Goal: Subscribe to service/newsletter

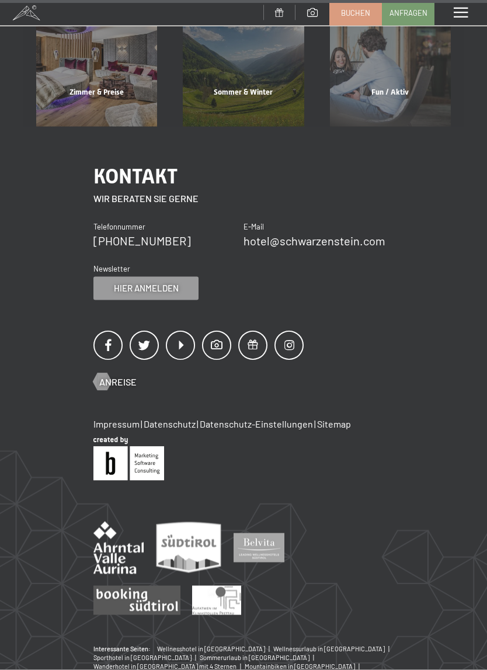
scroll to position [4464, 0]
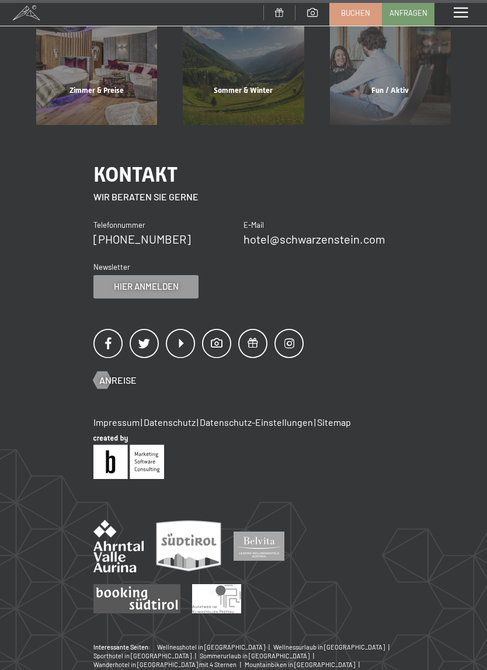
click at [224, 329] on span at bounding box center [216, 343] width 29 height 29
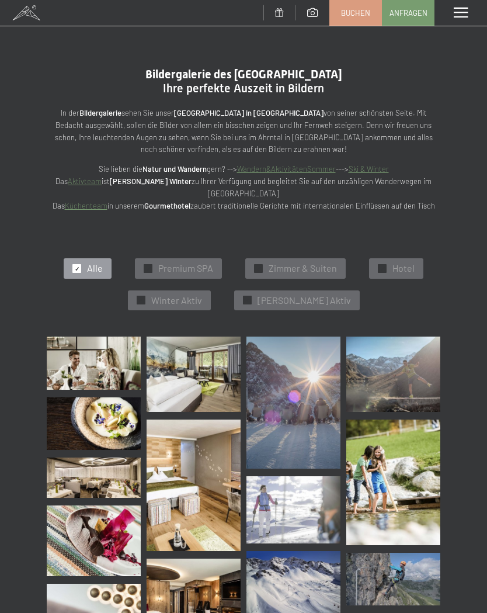
click at [58, 363] on img at bounding box center [94, 363] width 94 height 53
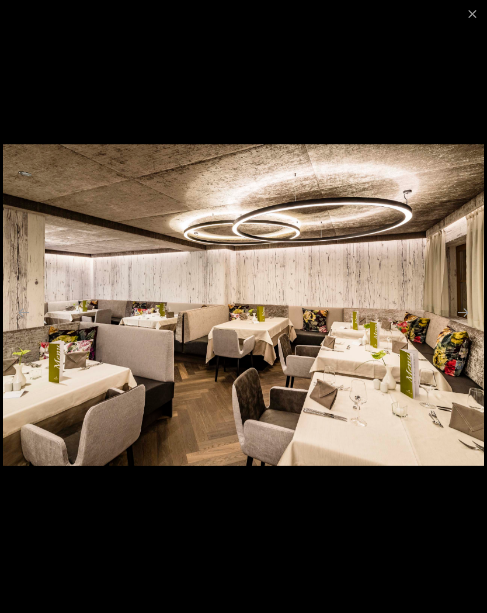
click at [466, 313] on button "Next slide" at bounding box center [463, 312] width 25 height 23
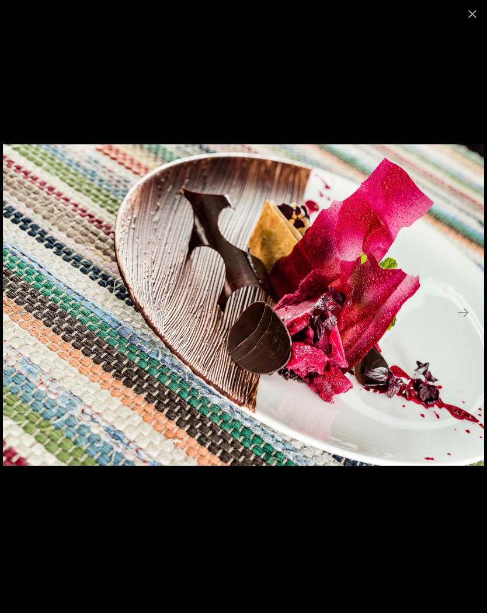
click at [468, 314] on button "Next slide" at bounding box center [463, 312] width 25 height 23
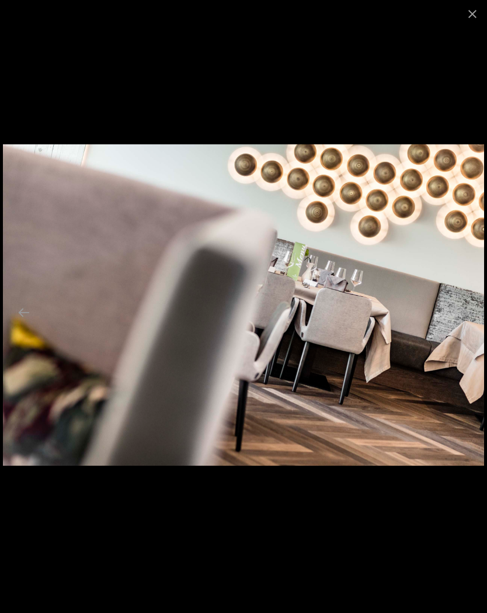
click at [469, 314] on button "Next slide" at bounding box center [463, 312] width 25 height 23
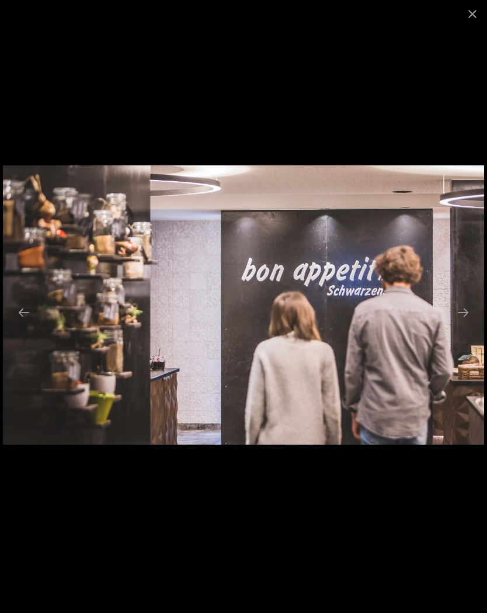
click at [467, 313] on button "Next slide" at bounding box center [463, 312] width 25 height 23
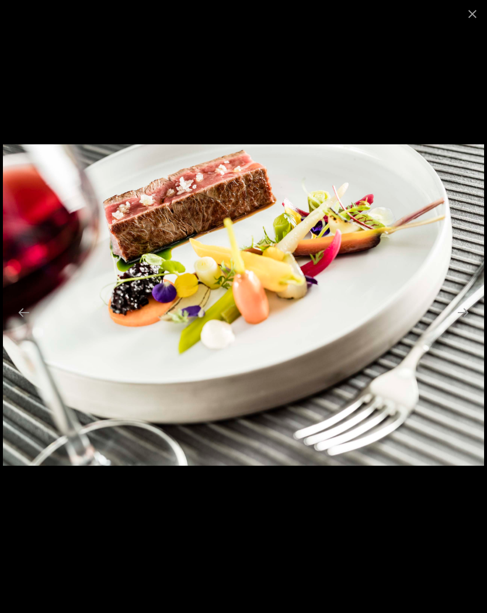
click at [471, 315] on button "Next slide" at bounding box center [463, 312] width 25 height 23
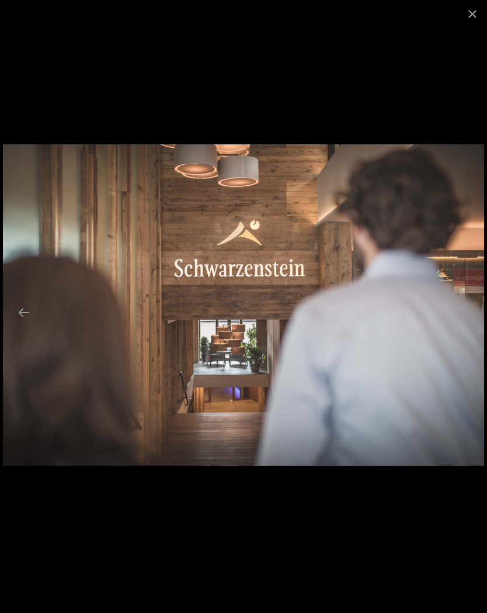
click at [468, 314] on button "Next slide" at bounding box center [463, 312] width 25 height 23
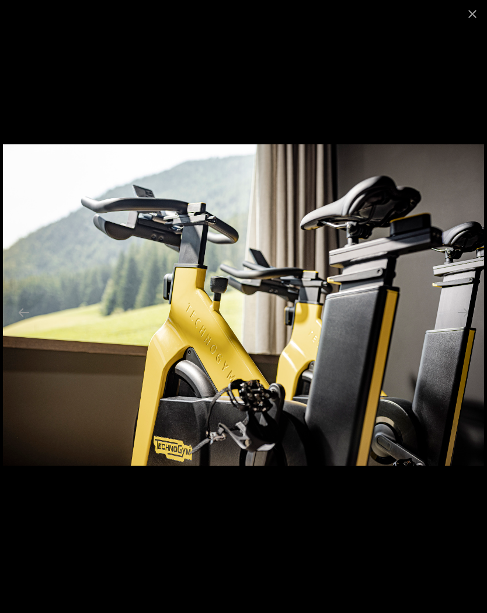
click at [470, 311] on button "Next slide" at bounding box center [463, 312] width 25 height 23
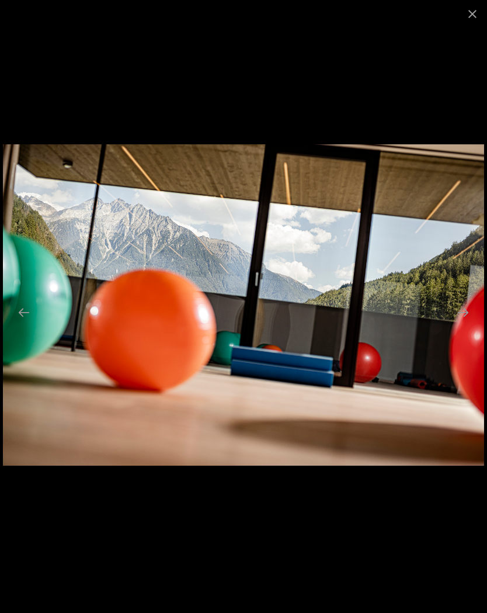
click at [467, 311] on button "Next slide" at bounding box center [463, 312] width 25 height 23
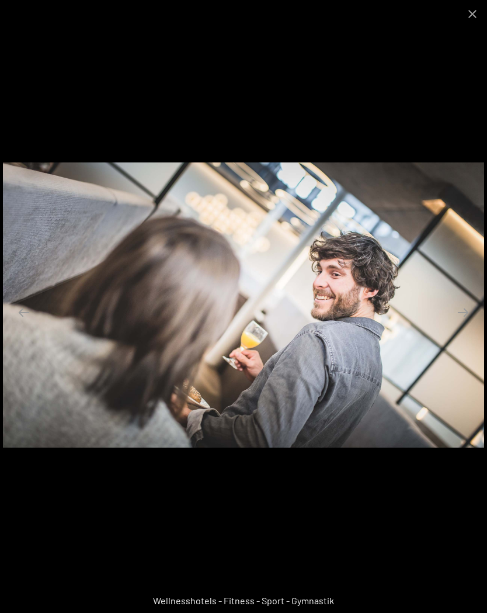
click at [467, 311] on button "Next slide" at bounding box center [463, 312] width 25 height 23
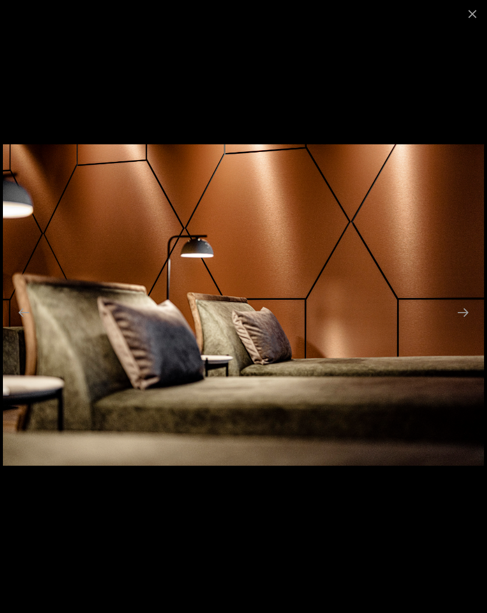
click at [467, 310] on button "Next slide" at bounding box center [463, 312] width 25 height 23
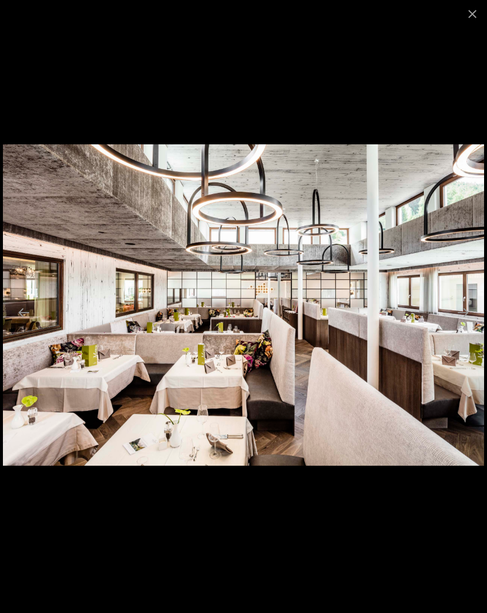
click at [467, 307] on button "Next slide" at bounding box center [463, 312] width 25 height 23
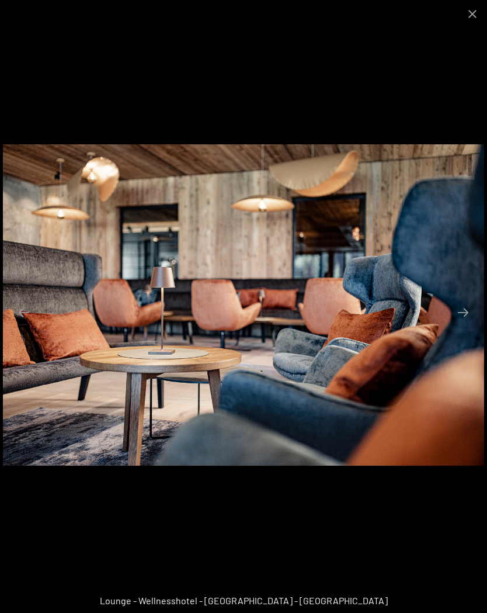
click at [466, 310] on button "Next slide" at bounding box center [463, 312] width 25 height 23
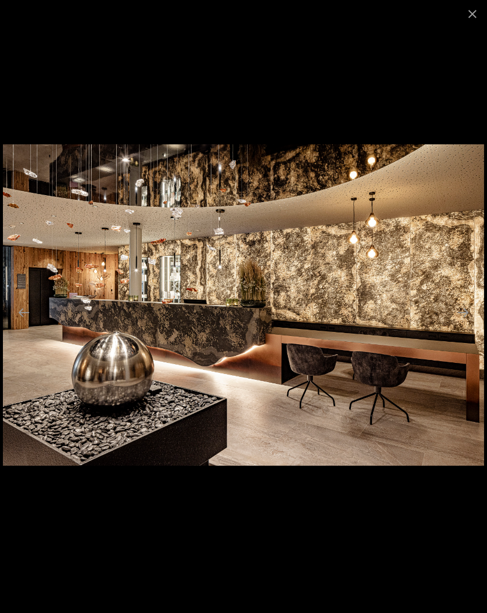
click at [467, 307] on button "Next slide" at bounding box center [463, 312] width 25 height 23
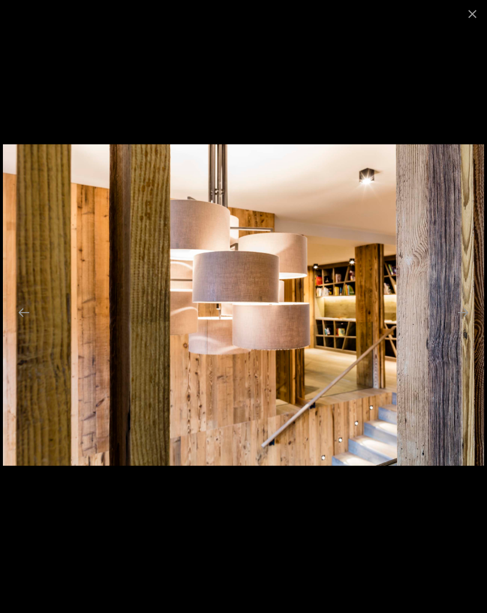
click at [466, 310] on button "Next slide" at bounding box center [463, 312] width 25 height 23
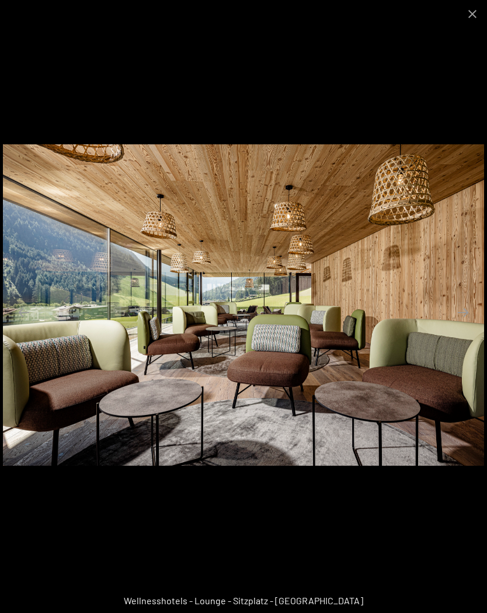
click at [466, 309] on button "Next slide" at bounding box center [463, 312] width 25 height 23
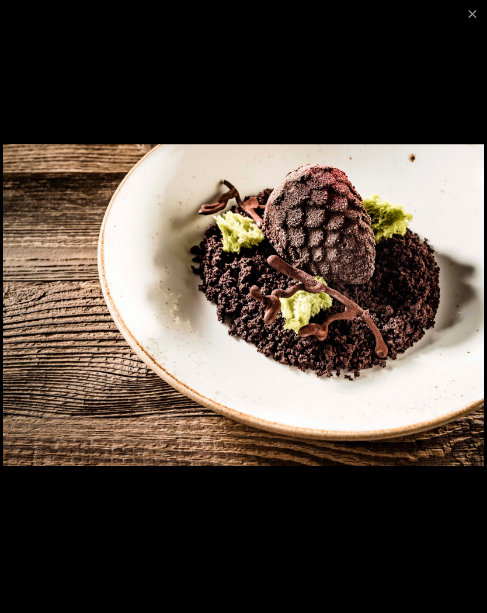
click at [467, 308] on button "Next slide" at bounding box center [463, 312] width 25 height 23
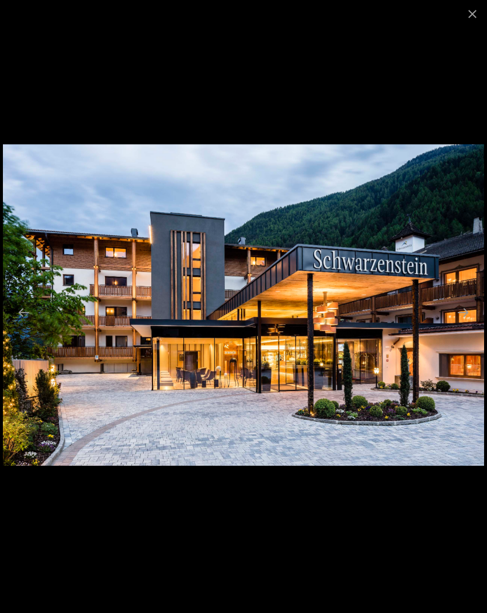
click at [467, 309] on button "Next slide" at bounding box center [463, 312] width 25 height 23
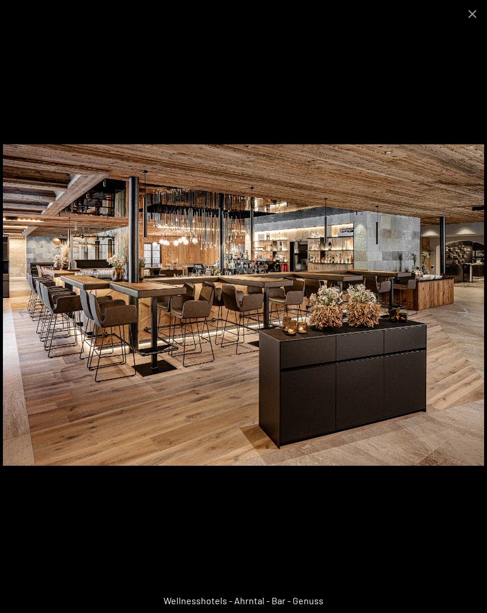
click at [472, 307] on button "Next slide" at bounding box center [463, 312] width 25 height 23
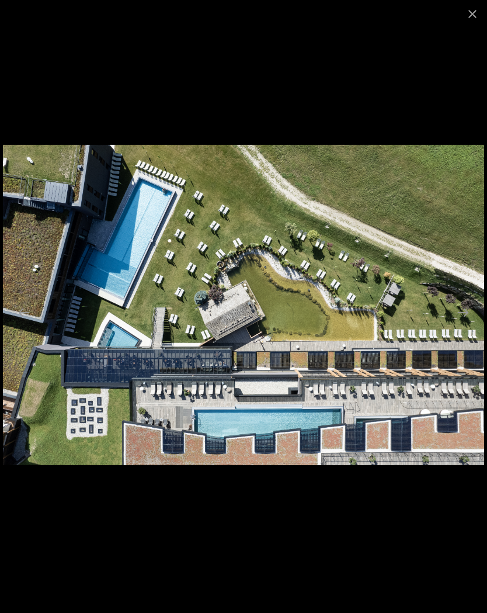
click at [471, 309] on button "Next slide" at bounding box center [463, 312] width 25 height 23
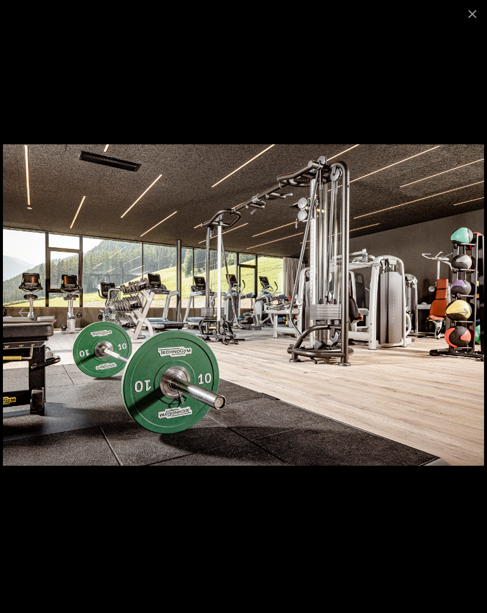
click at [470, 310] on button "Next slide" at bounding box center [463, 312] width 25 height 23
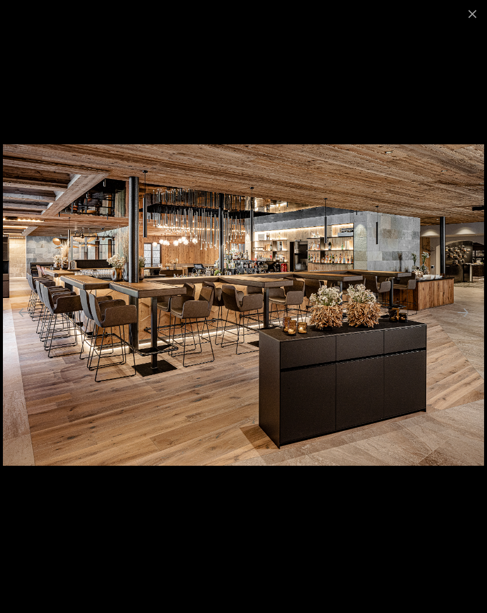
click at [473, 306] on button "Next slide" at bounding box center [463, 312] width 25 height 23
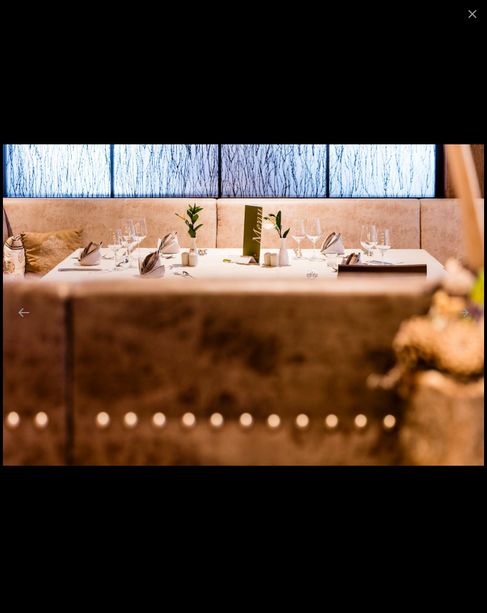
click at [471, 308] on button "Next slide" at bounding box center [463, 312] width 25 height 23
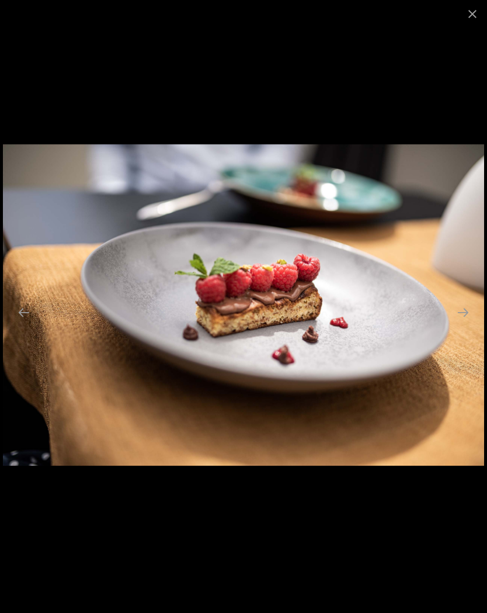
click at [470, 310] on button "Next slide" at bounding box center [463, 312] width 25 height 23
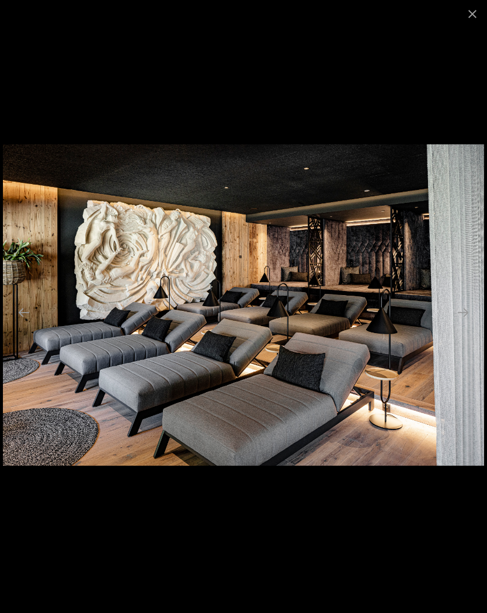
click at [471, 306] on button "Next slide" at bounding box center [463, 312] width 25 height 23
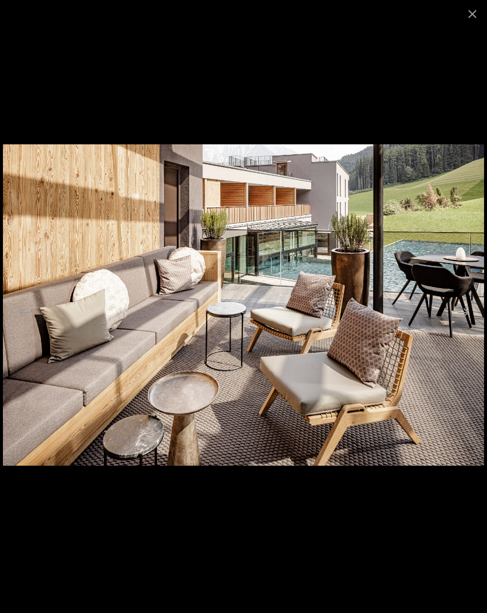
click at [471, 308] on button "Next slide" at bounding box center [463, 312] width 25 height 23
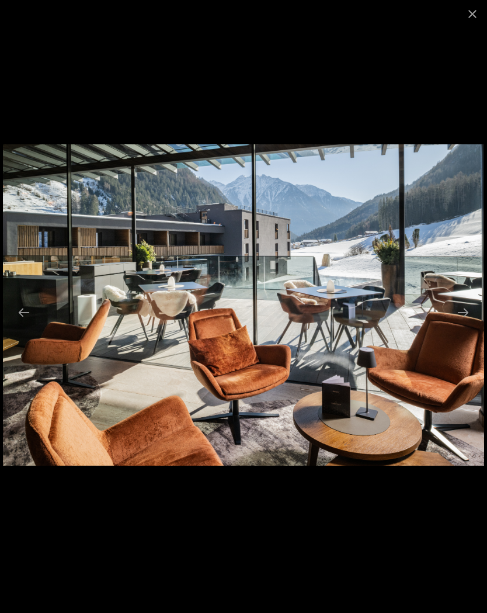
click at [471, 309] on button "Next slide" at bounding box center [463, 312] width 25 height 23
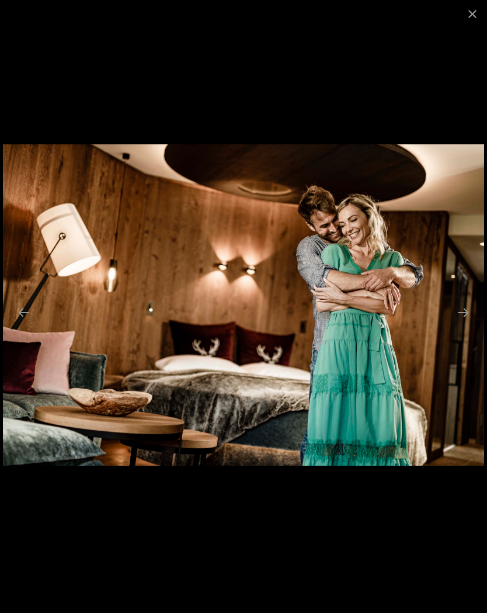
click at [473, 308] on button "Next slide" at bounding box center [463, 312] width 25 height 23
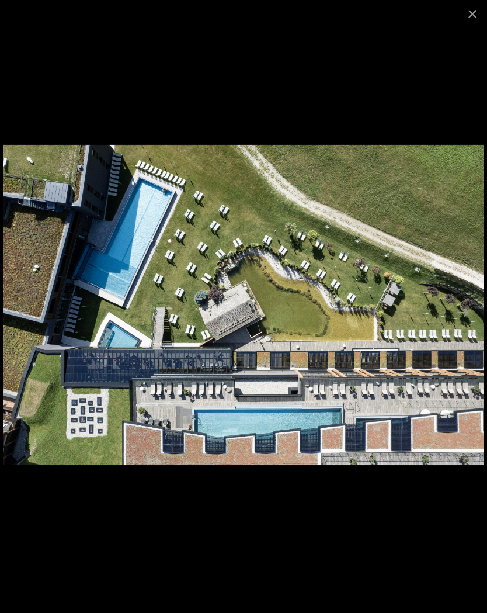
click at [471, 310] on button "Next slide" at bounding box center [463, 312] width 25 height 23
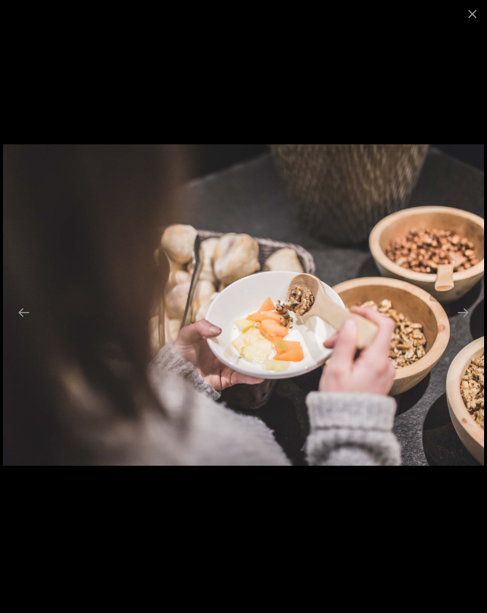
click at [472, 310] on button "Next slide" at bounding box center [463, 312] width 25 height 23
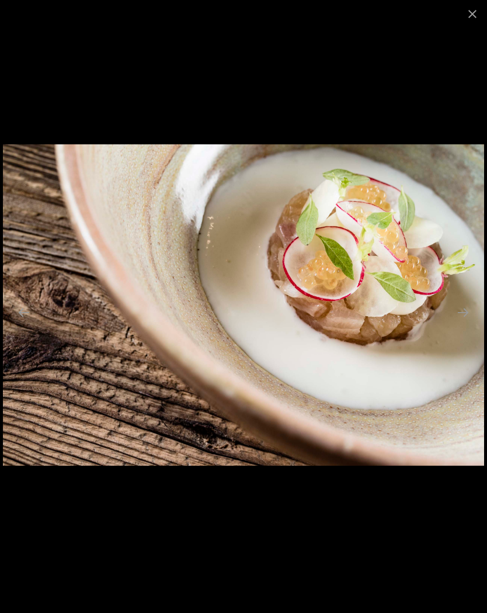
click at [468, 313] on button "Next slide" at bounding box center [463, 312] width 25 height 23
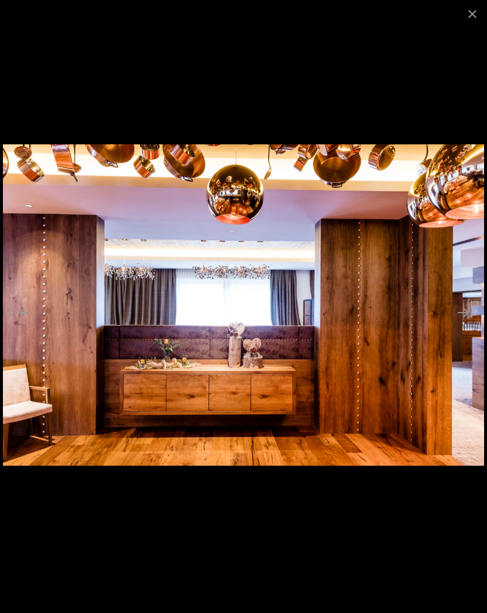
click at [467, 309] on button "Next slide" at bounding box center [463, 312] width 25 height 23
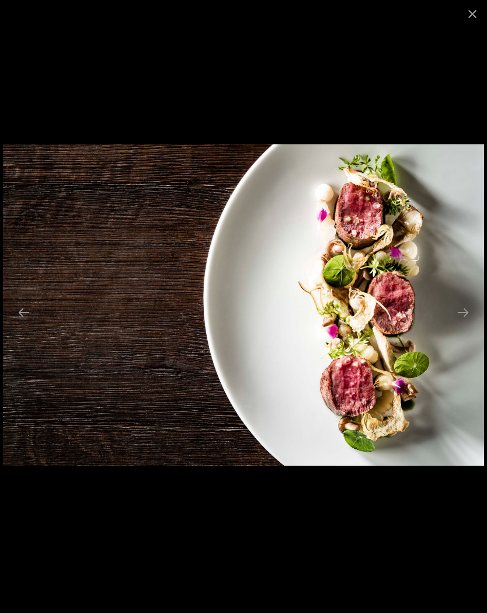
click at [469, 308] on button "Next slide" at bounding box center [463, 312] width 25 height 23
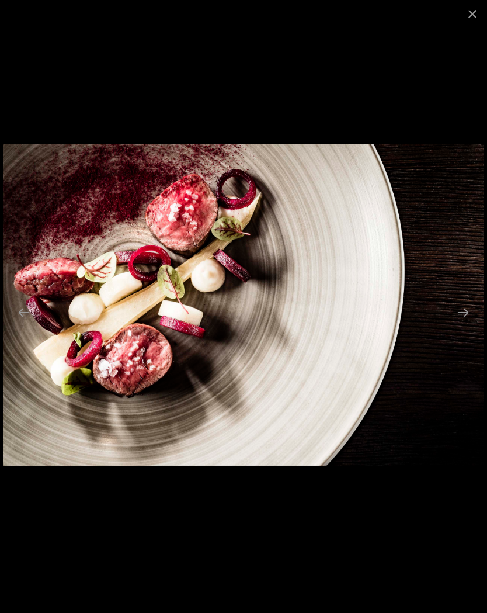
click at [468, 309] on button "Next slide" at bounding box center [463, 312] width 25 height 23
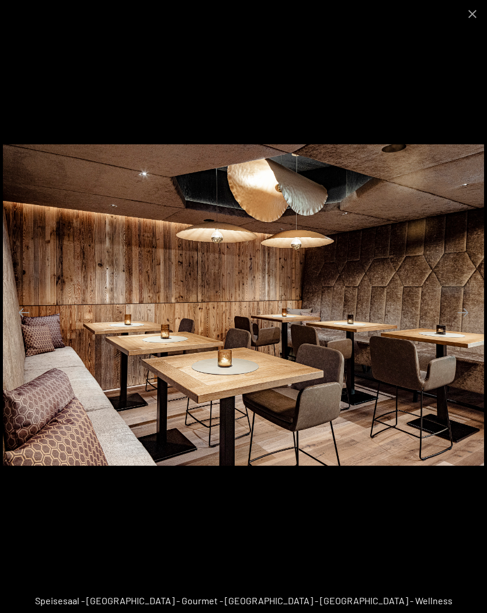
click at [469, 306] on button "Next slide" at bounding box center [463, 312] width 25 height 23
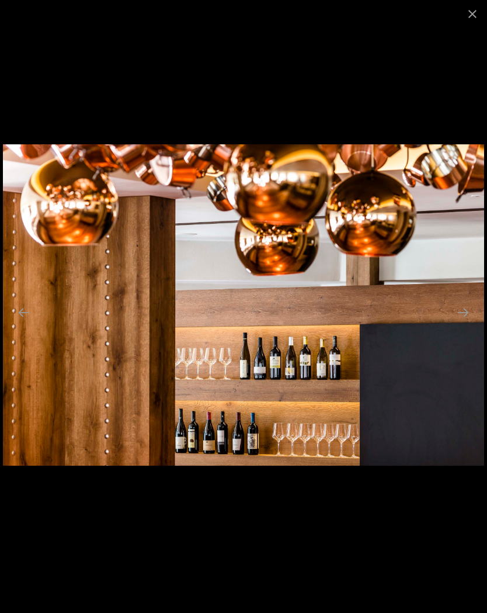
click at [470, 308] on button "Next slide" at bounding box center [463, 312] width 25 height 23
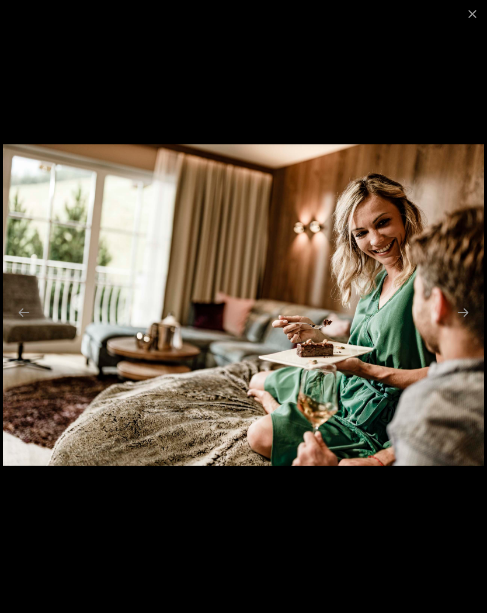
click at [470, 306] on button "Next slide" at bounding box center [463, 312] width 25 height 23
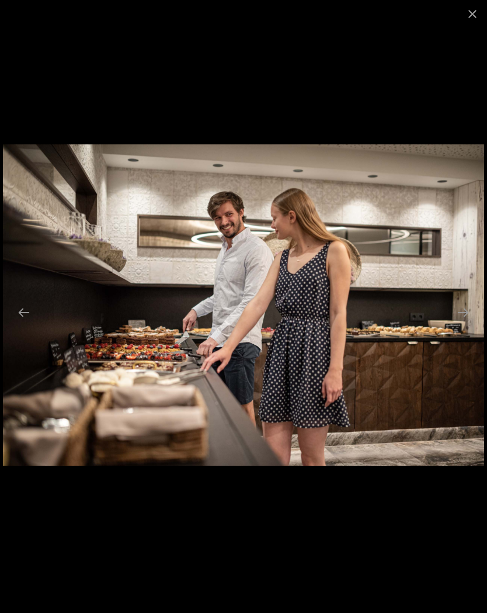
click at [469, 308] on button "Next slide" at bounding box center [463, 312] width 25 height 23
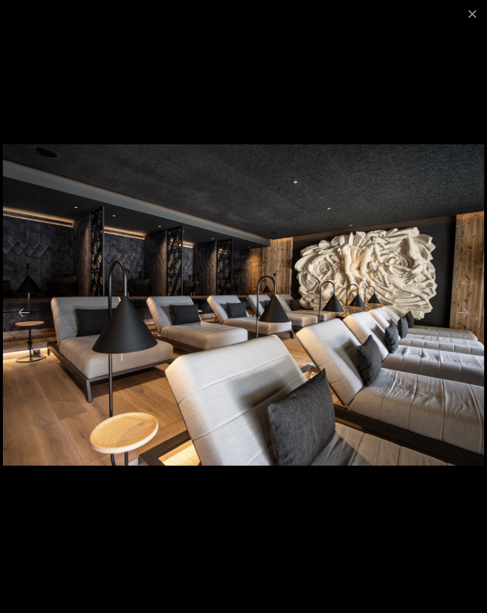
click at [472, 12] on button "Close gallery" at bounding box center [472, 13] width 29 height 27
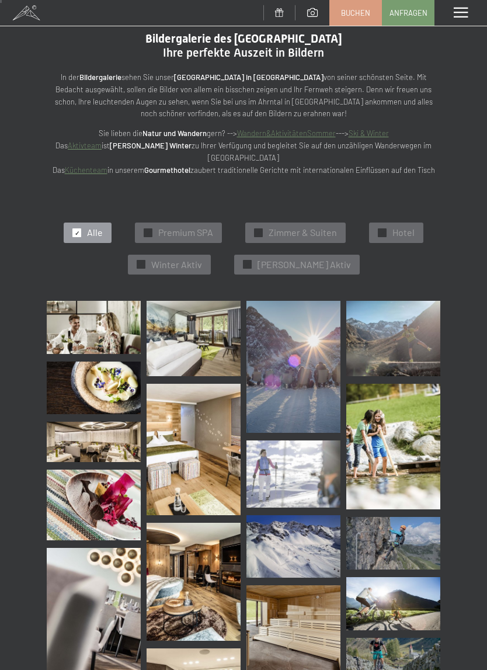
scroll to position [36, 0]
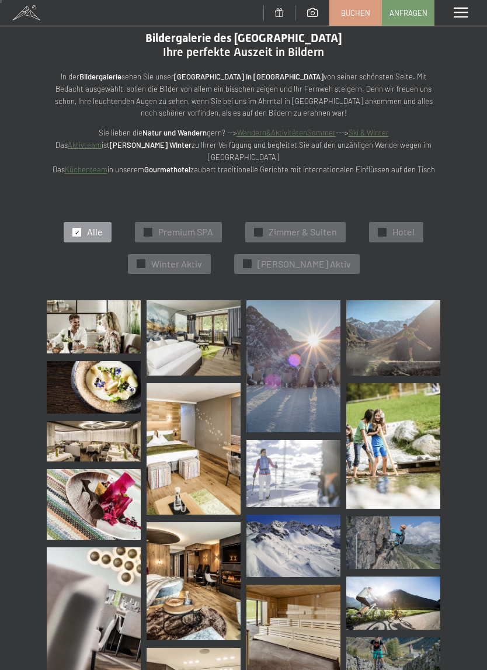
click at [202, 226] on span "Premium SPA" at bounding box center [185, 232] width 55 height 13
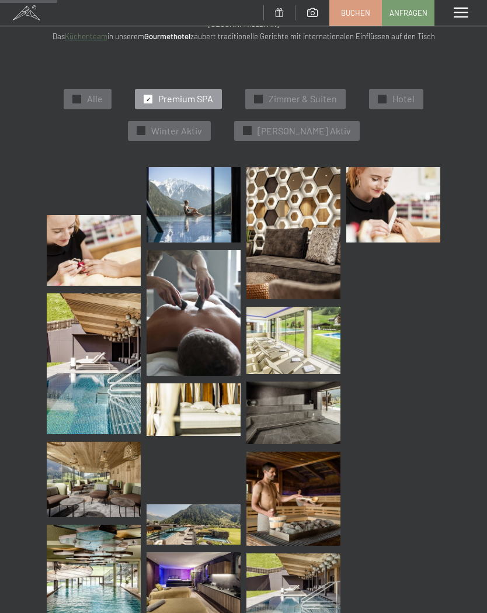
scroll to position [169, 0]
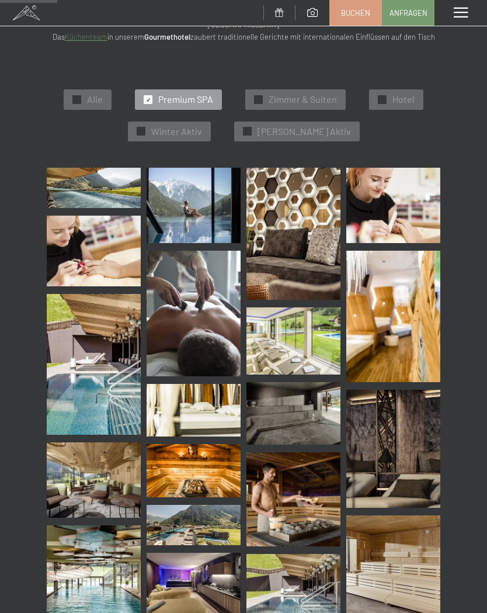
click at [323, 343] on img at bounding box center [294, 340] width 94 height 67
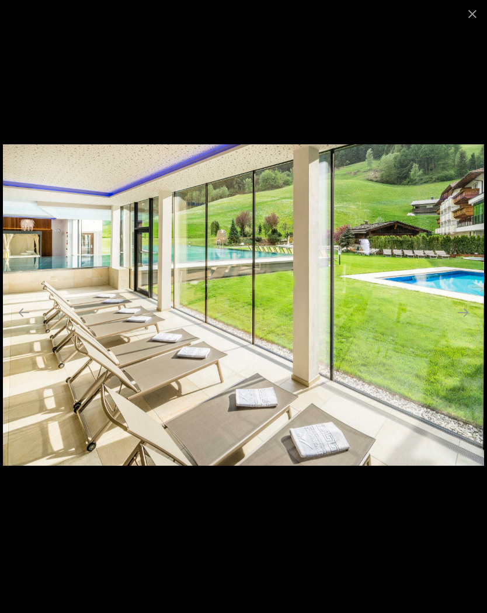
click at [469, 310] on button "Next slide" at bounding box center [463, 312] width 25 height 23
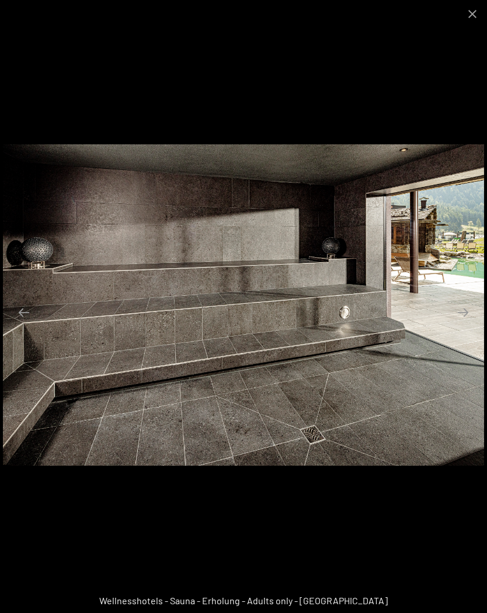
click at [468, 316] on button "Next slide" at bounding box center [463, 312] width 25 height 23
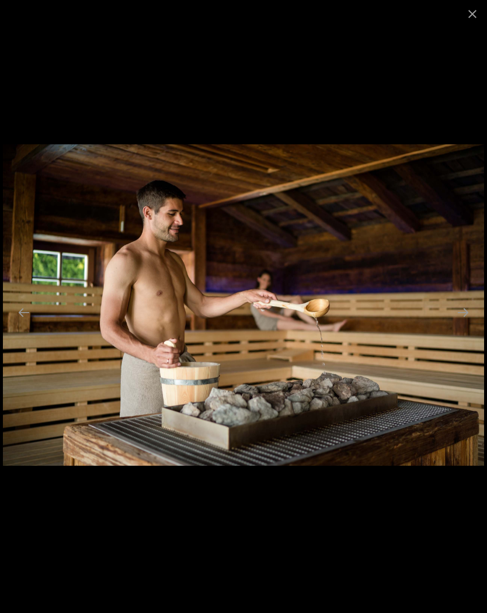
click at [469, 314] on button "Next slide" at bounding box center [463, 312] width 25 height 23
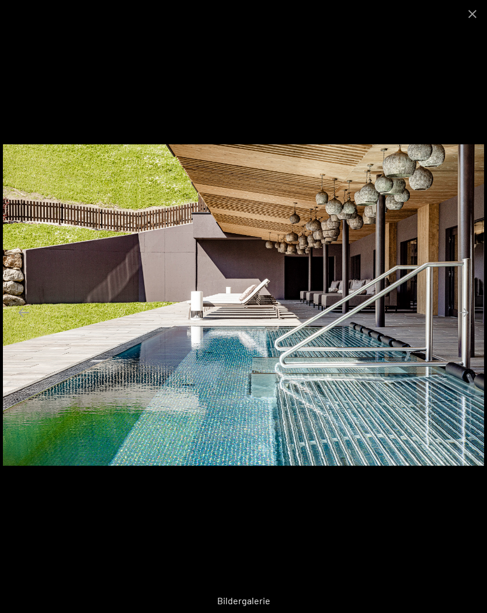
click at [469, 315] on button "Next slide" at bounding box center [463, 312] width 25 height 23
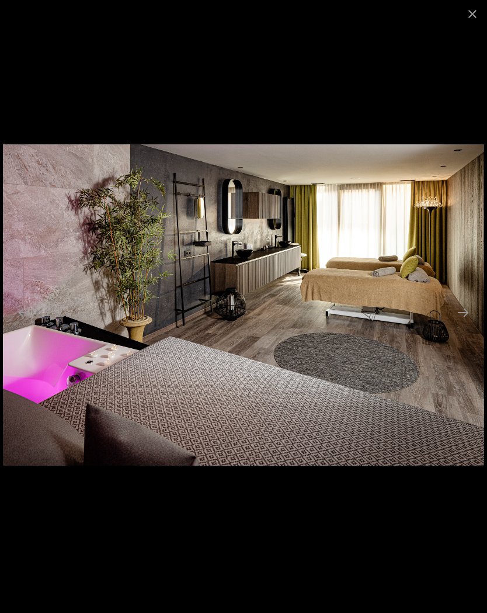
click at [468, 315] on button "Next slide" at bounding box center [463, 312] width 25 height 23
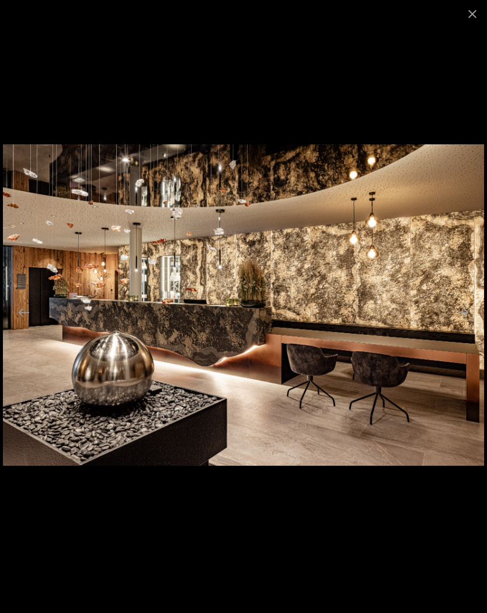
click at [467, 315] on button "Next slide" at bounding box center [463, 312] width 25 height 23
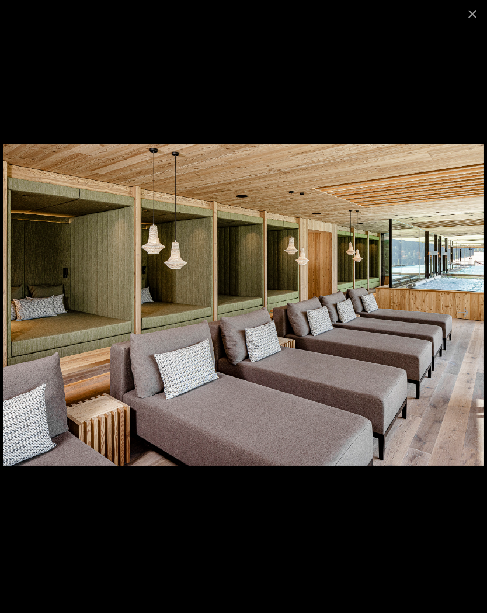
click at [467, 315] on button "Next slide" at bounding box center [463, 312] width 25 height 23
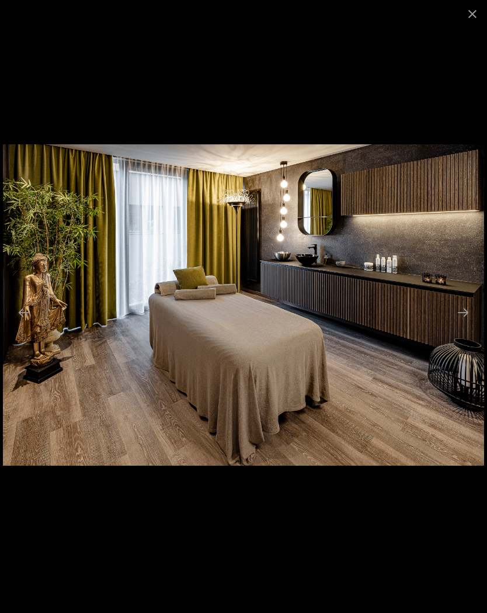
click at [467, 308] on button "Next slide" at bounding box center [463, 312] width 25 height 23
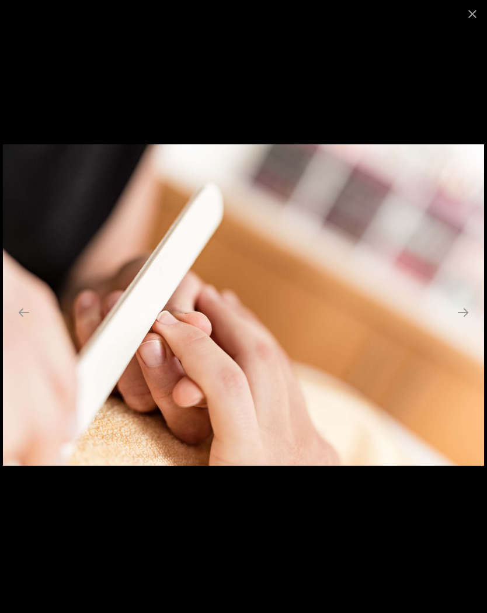
click at [467, 310] on button "Next slide" at bounding box center [463, 312] width 25 height 23
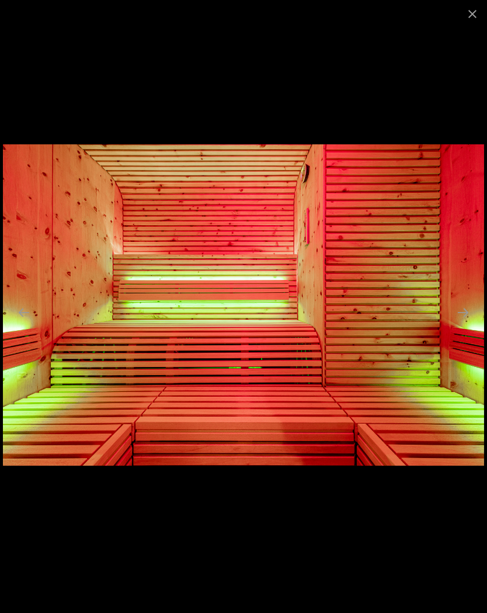
click at [470, 310] on button "Next slide" at bounding box center [463, 312] width 25 height 23
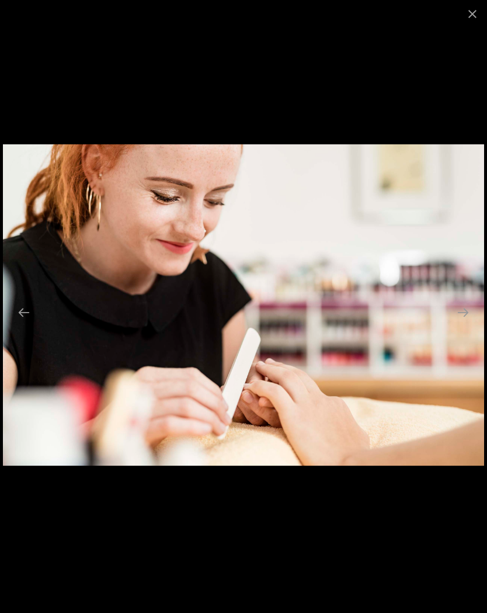
click at [466, 312] on button "Next slide" at bounding box center [463, 312] width 25 height 23
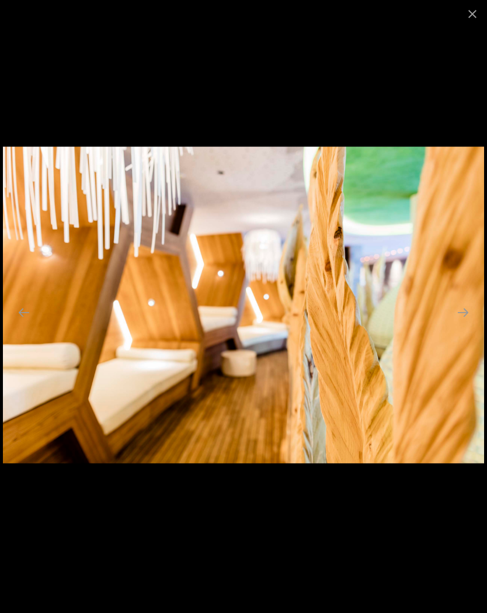
click at [469, 310] on button "Next slide" at bounding box center [463, 312] width 25 height 23
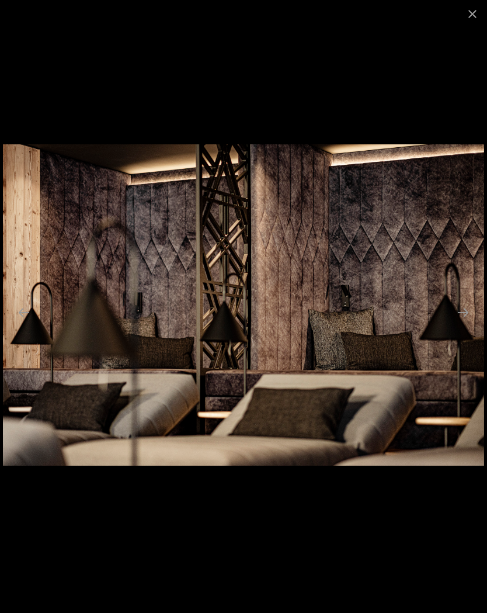
click at [469, 311] on button "Next slide" at bounding box center [463, 312] width 25 height 23
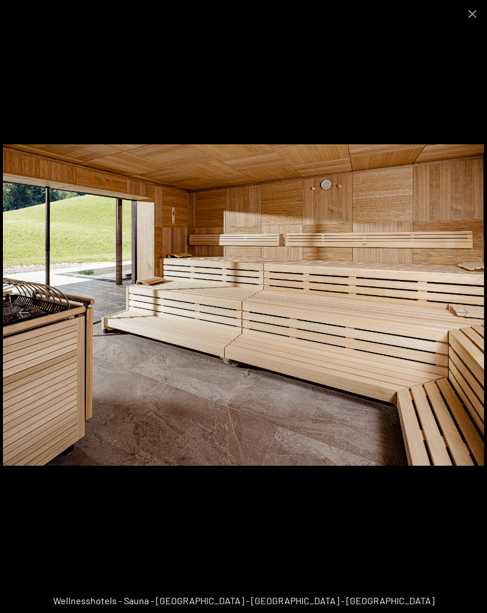
click at [469, 312] on button "Next slide" at bounding box center [463, 312] width 25 height 23
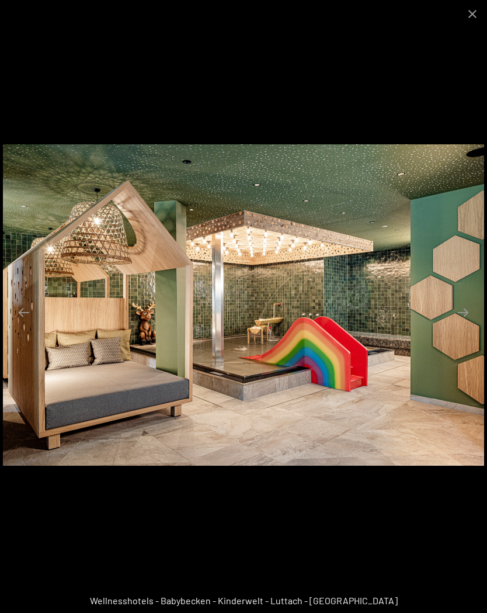
click at [470, 311] on button "Next slide" at bounding box center [463, 312] width 25 height 23
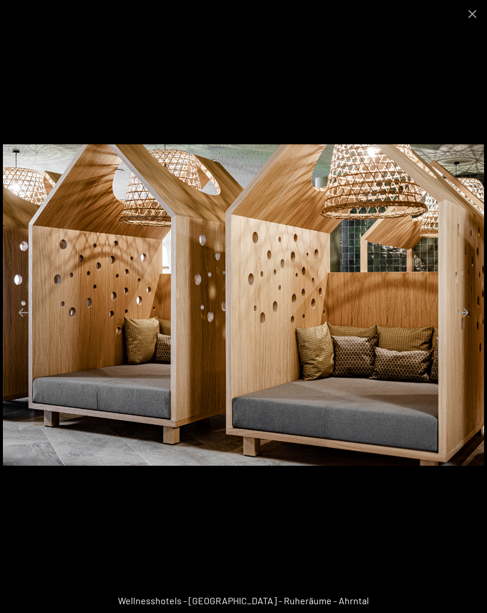
click at [471, 310] on button "Next slide" at bounding box center [463, 312] width 25 height 23
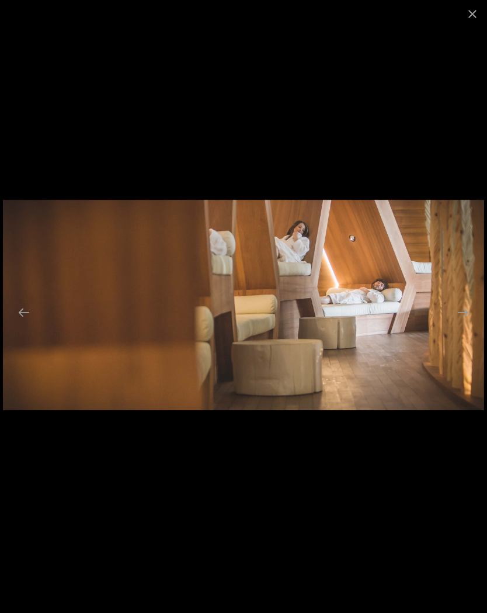
click at [471, 310] on button "Next slide" at bounding box center [463, 312] width 25 height 23
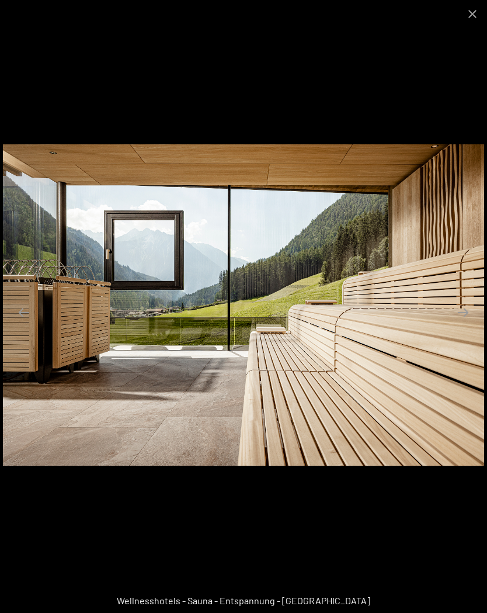
click at [471, 311] on button "Next slide" at bounding box center [463, 312] width 25 height 23
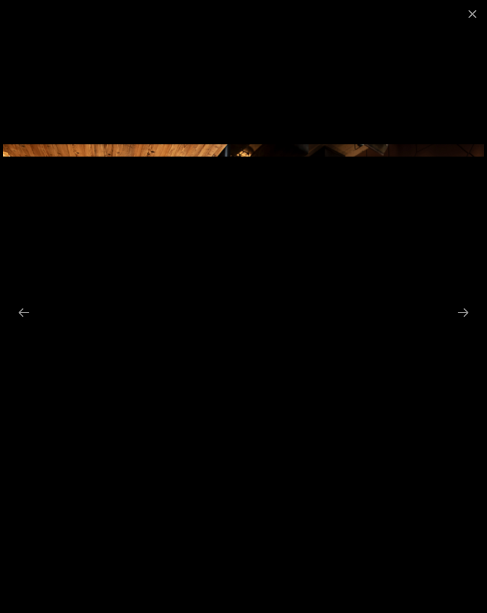
click at [471, 311] on button "Next slide" at bounding box center [463, 312] width 25 height 23
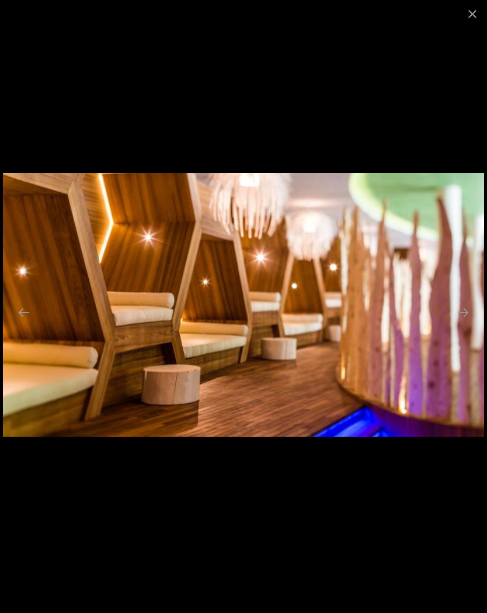
click at [472, 311] on button "Next slide" at bounding box center [463, 312] width 25 height 23
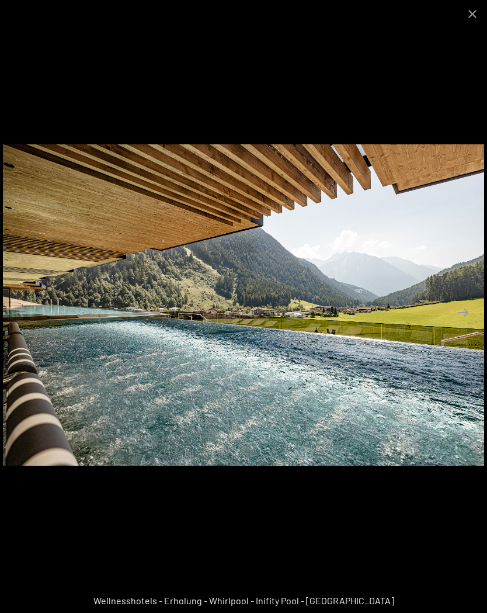
click at [471, 310] on button "Next slide" at bounding box center [463, 312] width 25 height 23
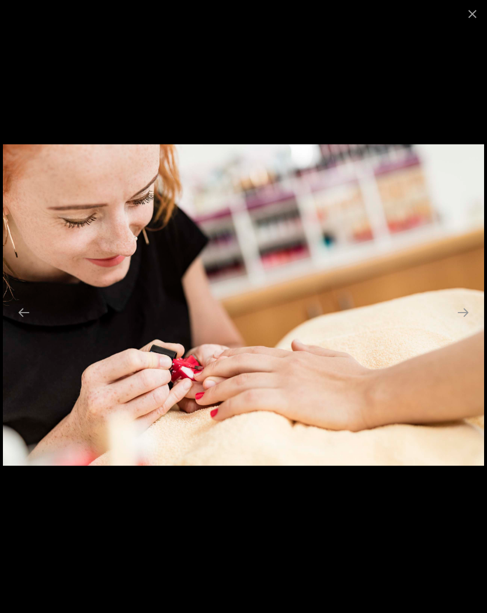
click at [471, 310] on button "Next slide" at bounding box center [463, 312] width 25 height 23
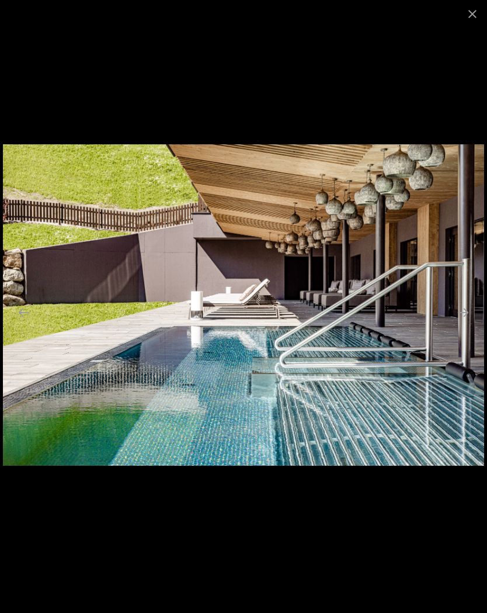
click at [476, 19] on button "Close gallery" at bounding box center [472, 13] width 29 height 27
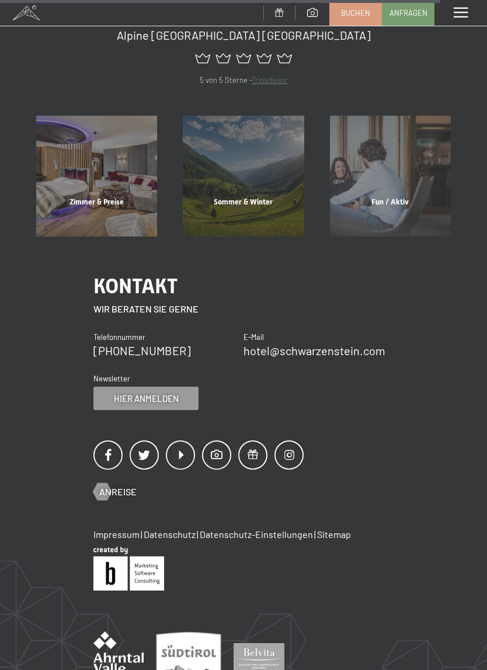
scroll to position [1340, 0]
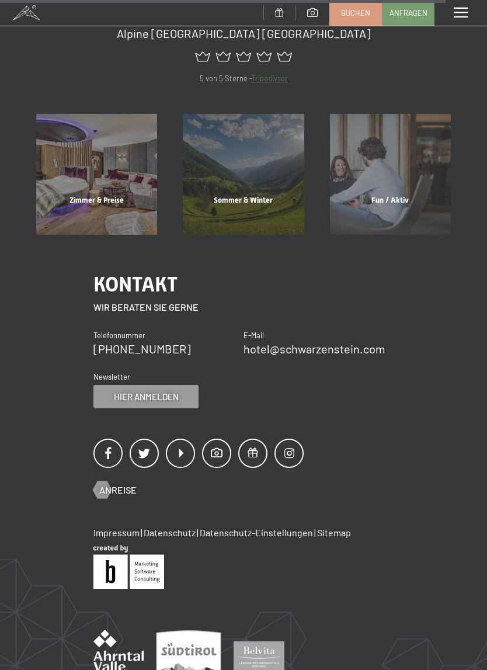
click at [126, 391] on span "Hier anmelden" at bounding box center [146, 397] width 65 height 12
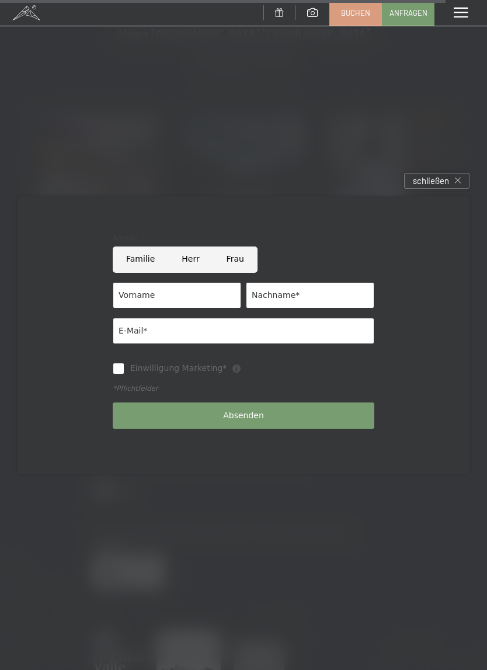
click at [197, 259] on input "Herr" at bounding box center [190, 260] width 44 height 26
radio input "true"
click at [211, 299] on input "Vorname" at bounding box center [177, 295] width 129 height 26
type input "[PERSON_NAME][EMAIL_ADDRESS][DOMAIN_NAME]"
type input "[PERSON_NAME]"
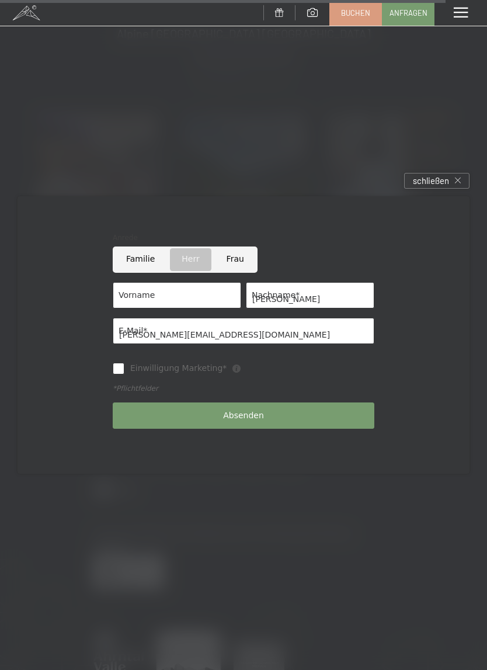
type input "[PERSON_NAME]"
click at [123, 373] on input "Einwilligung Marketing*" at bounding box center [119, 369] width 12 height 12
checkbox input "true"
click at [261, 414] on span "Absenden" at bounding box center [243, 416] width 41 height 12
